Goal: Find specific page/section

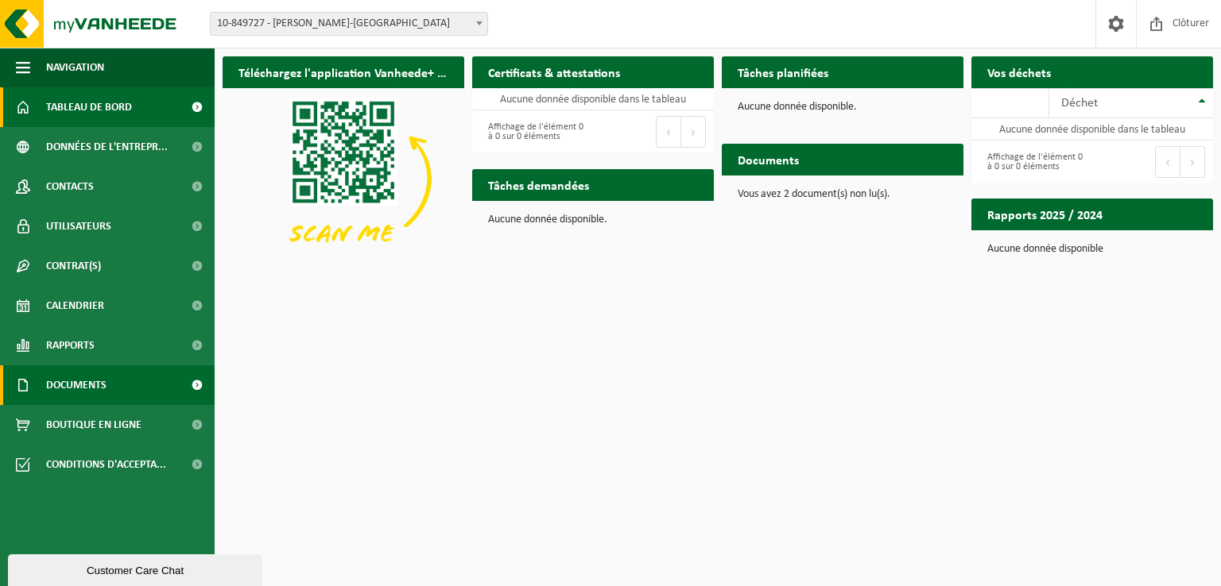
click at [123, 383] on link "Documents" at bounding box center [107, 386] width 215 height 40
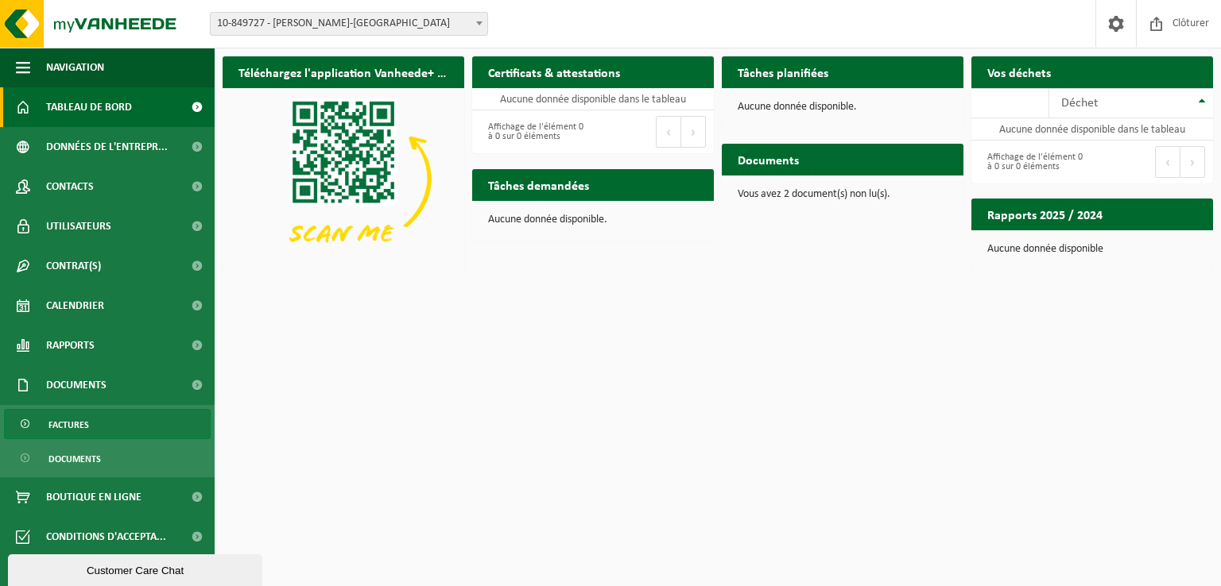
click at [91, 433] on link "Factures" at bounding box center [107, 424] width 207 height 30
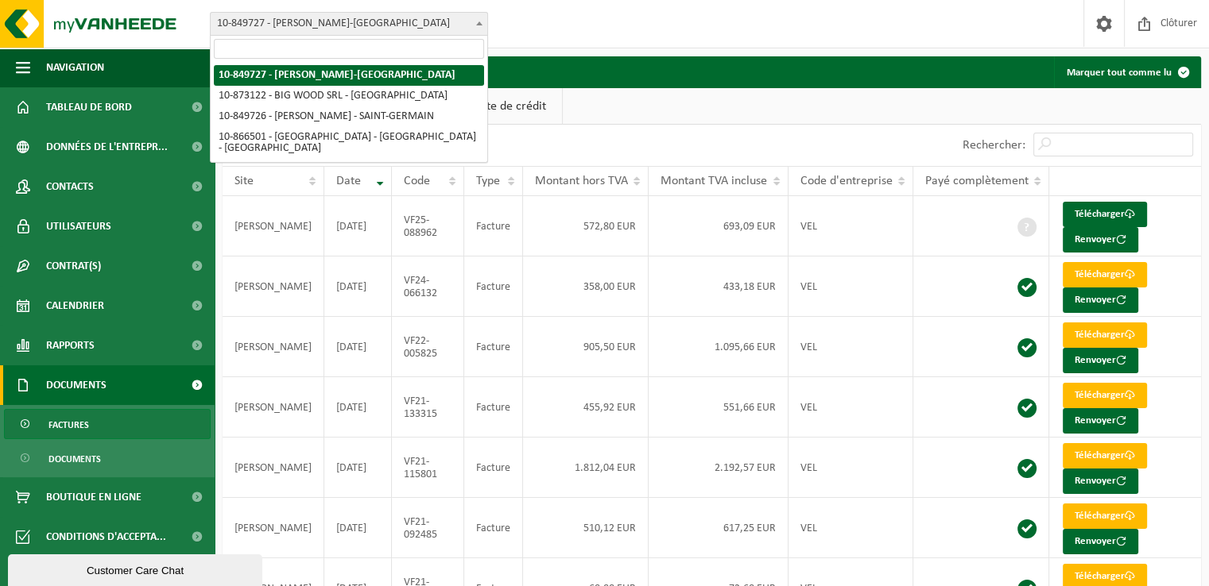
click at [282, 24] on span "10-849727 - [PERSON_NAME]-[GEOGRAPHIC_DATA]" at bounding box center [349, 24] width 277 height 22
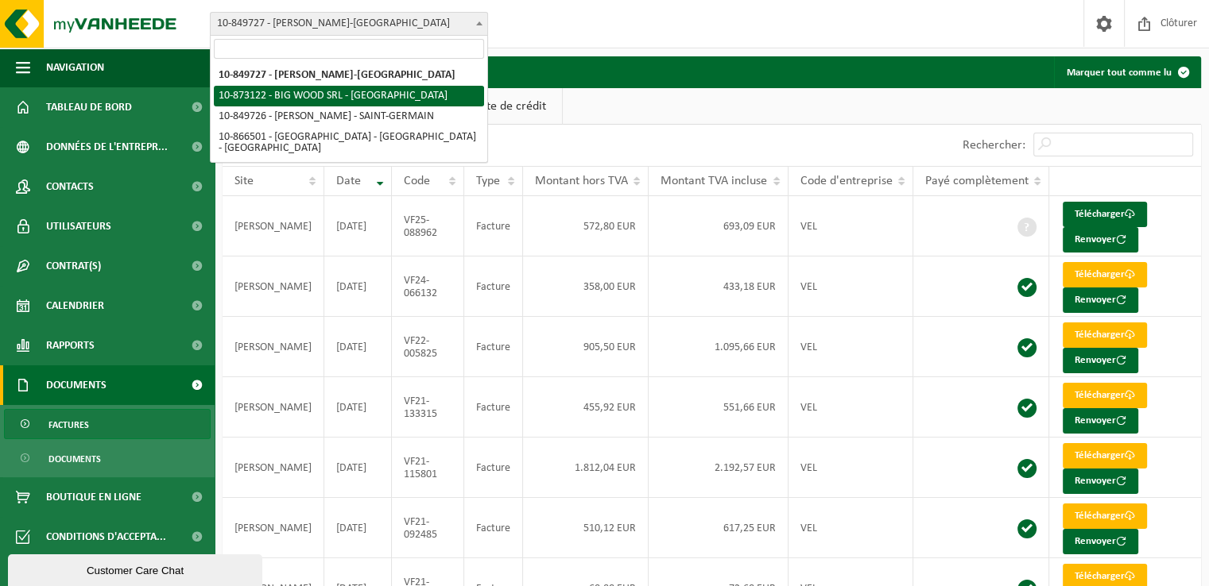
select select "106066"
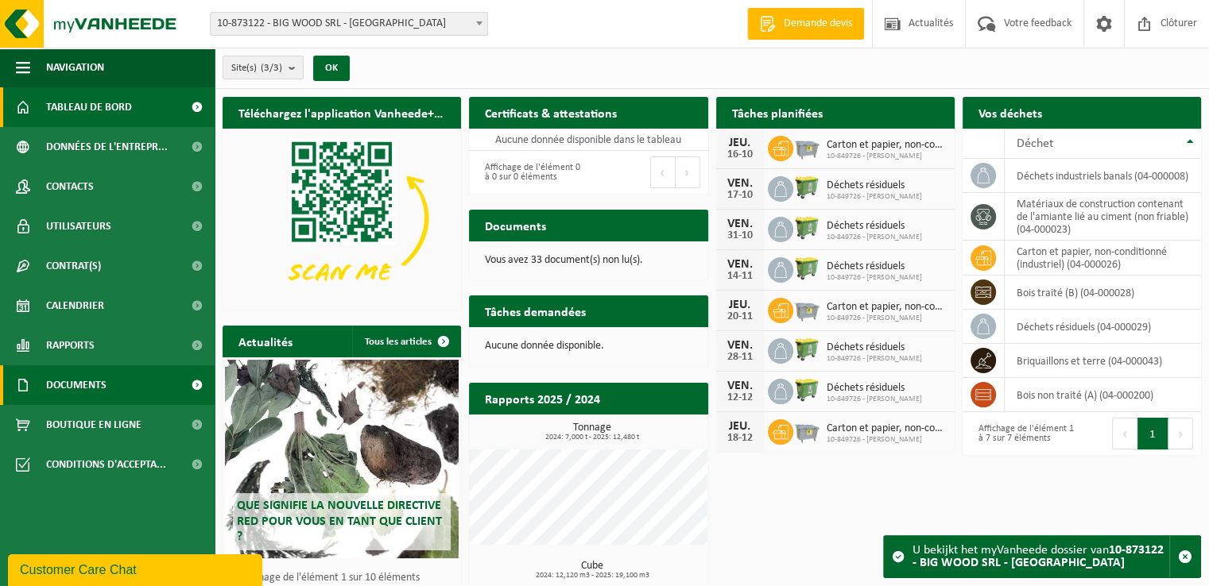
click at [79, 386] on span "Documents" at bounding box center [76, 386] width 60 height 40
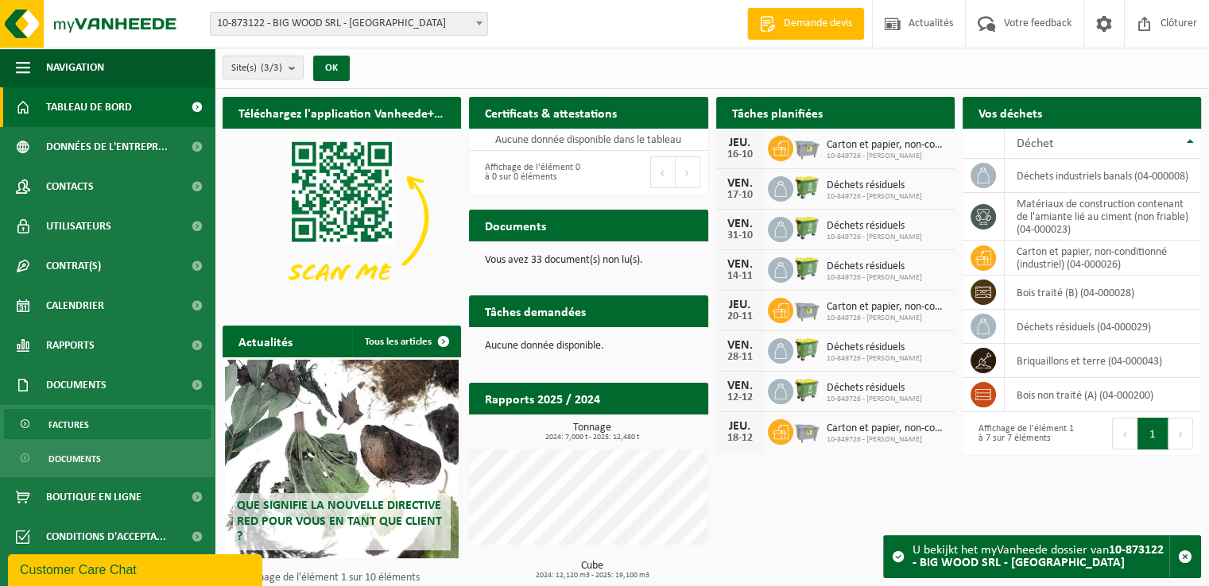
click at [103, 424] on link "Factures" at bounding box center [107, 424] width 207 height 30
